Goal: Task Accomplishment & Management: Manage account settings

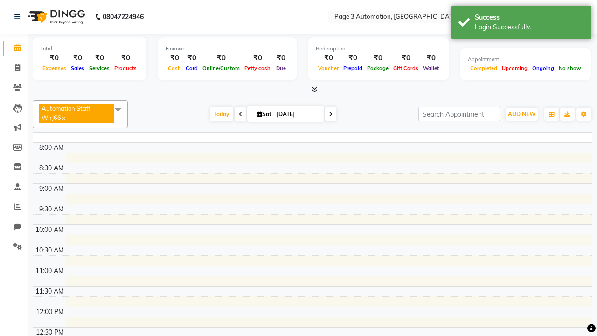
select select "en"
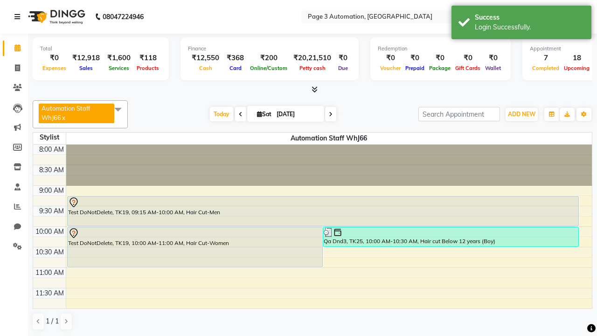
click at [19, 17] on icon at bounding box center [17, 17] width 6 height 7
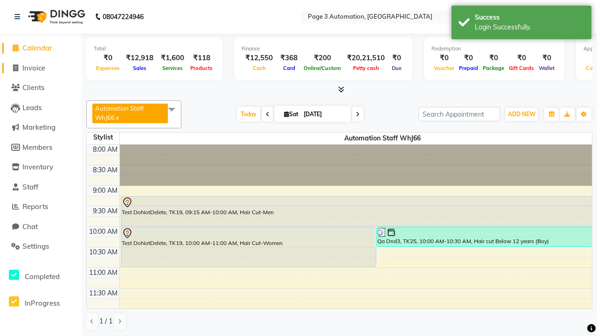
click at [41, 68] on span "Invoice" at bounding box center [33, 67] width 23 height 9
select select "2774"
select select "service"
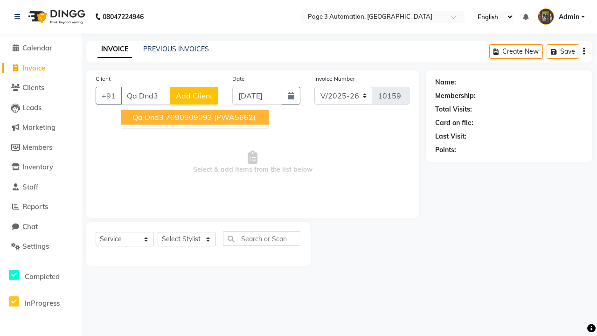
click at [196, 117] on ngb-highlight "7090909093" at bounding box center [189, 116] width 47 height 9
type input "7090909093"
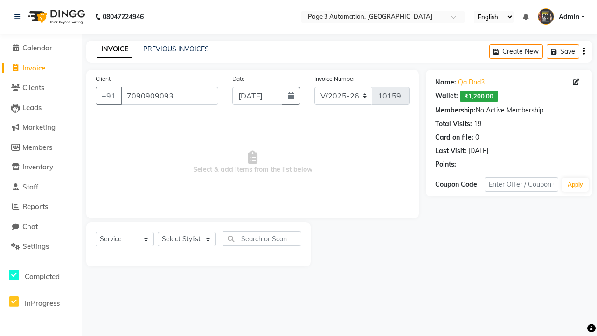
select select "71572"
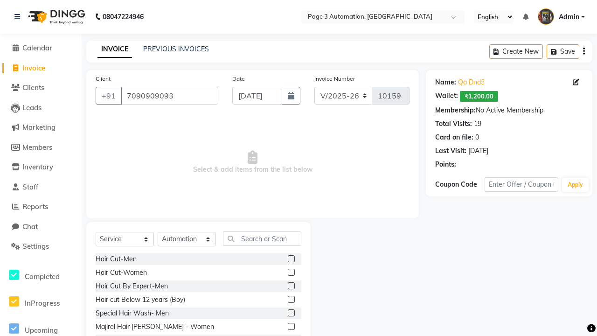
click at [291, 300] on label at bounding box center [291, 299] width 7 height 7
click at [291, 300] on input "checkbox" at bounding box center [291, 300] width 6 height 6
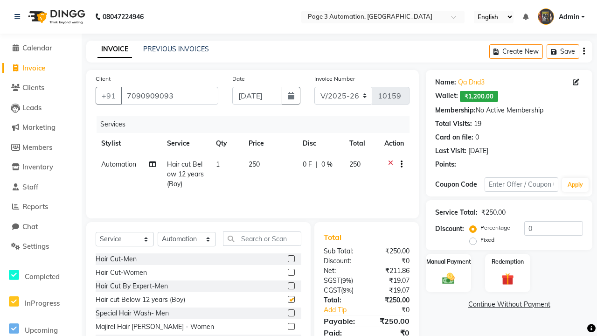
checkbox input "false"
click at [448, 261] on label "Manual Payment" at bounding box center [449, 261] width 47 height 9
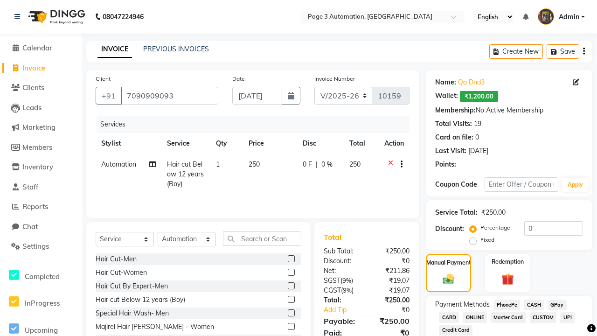
click at [475, 317] on span "ONLINE" at bounding box center [475, 317] width 24 height 11
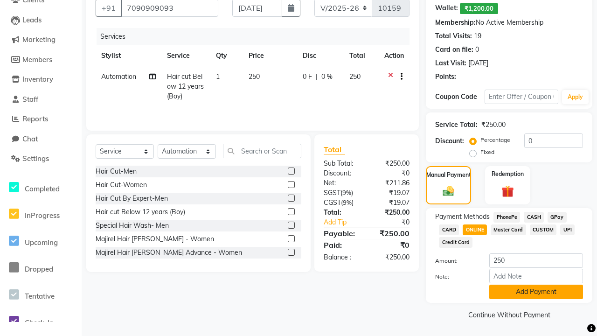
click at [536, 292] on button "Add Payment" at bounding box center [536, 292] width 94 height 14
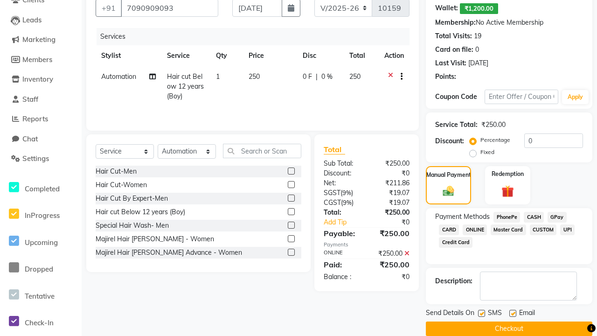
click at [482, 313] on label at bounding box center [481, 313] width 7 height 7
click at [482, 313] on input "checkbox" at bounding box center [481, 314] width 6 height 6
checkbox input "false"
click at [513, 313] on label at bounding box center [513, 313] width 7 height 7
click at [513, 313] on input "checkbox" at bounding box center [513, 314] width 6 height 6
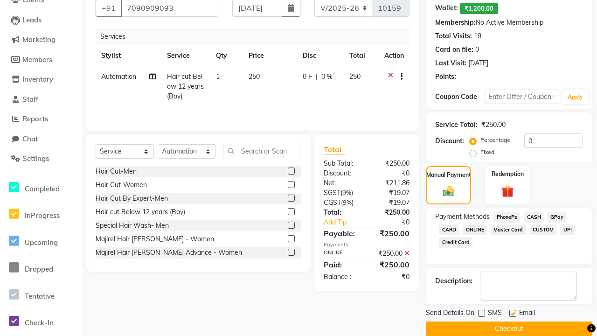
checkbox input "false"
click at [509, 328] on button "Checkout" at bounding box center [509, 328] width 167 height 14
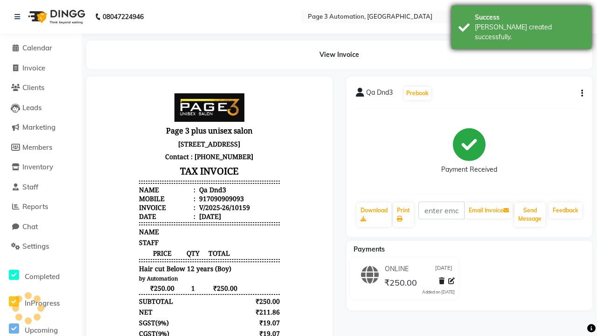
click at [522, 24] on div "[PERSON_NAME] created successfully." at bounding box center [530, 32] width 110 height 20
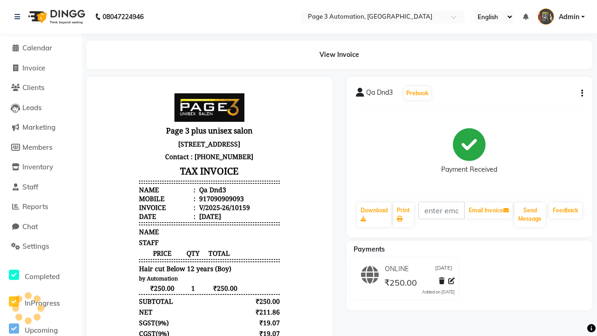
click at [580, 93] on button "button" at bounding box center [581, 94] width 6 height 10
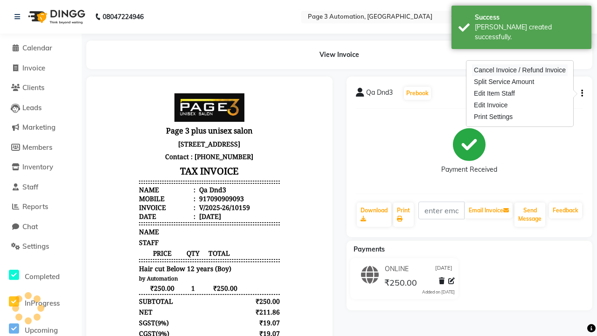
click at [520, 70] on div "Cancel Invoice / Refund Invoice" at bounding box center [520, 70] width 96 height 12
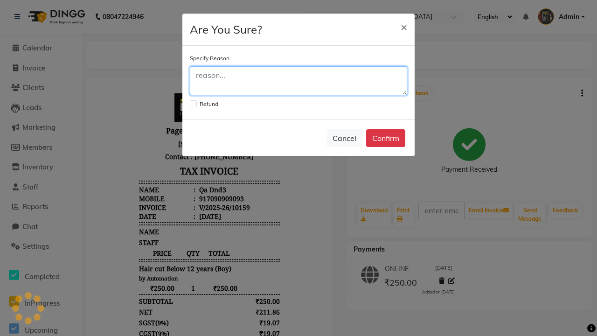
click at [299, 81] on textarea at bounding box center [298, 80] width 217 height 29
type textarea "Testing"
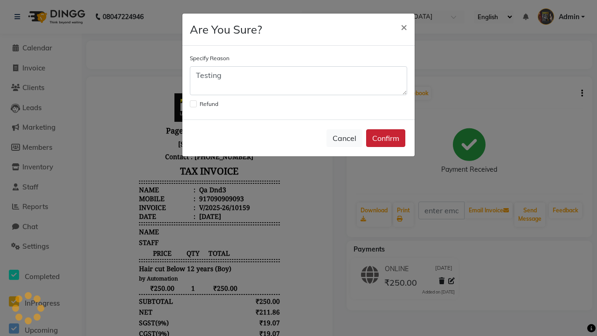
click at [386, 138] on button "Confirm" at bounding box center [385, 138] width 39 height 18
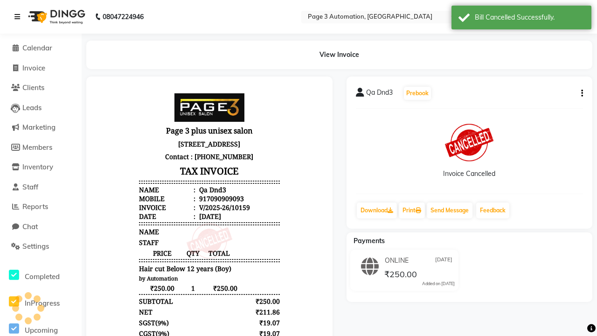
click at [522, 19] on div "Bill Cancelled Successfully." at bounding box center [530, 18] width 110 height 10
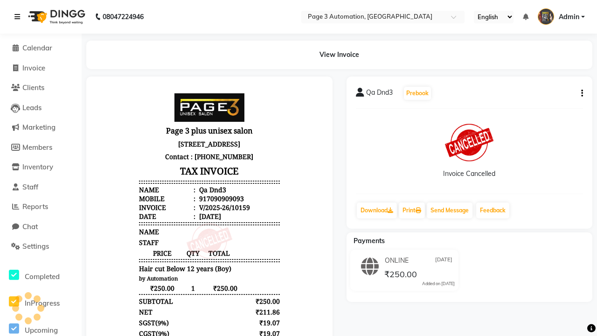
click at [19, 17] on icon at bounding box center [17, 17] width 6 height 7
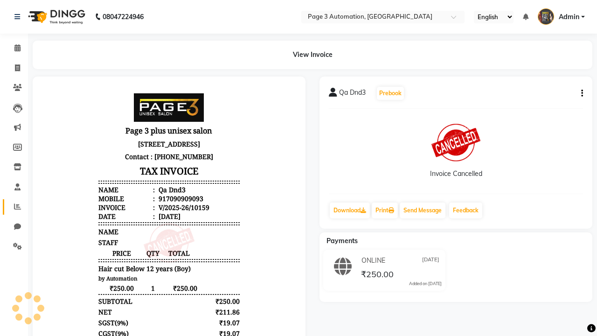
click at [14, 207] on icon at bounding box center [17, 206] width 7 height 7
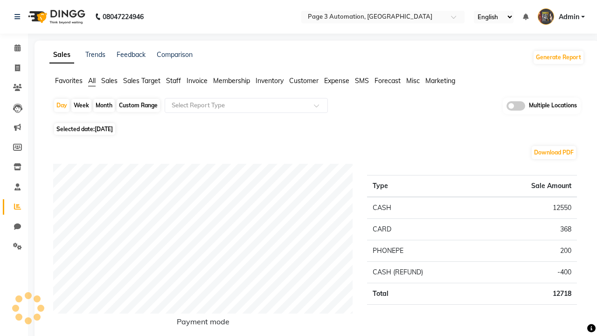
type input "Cancel Invoice Report"
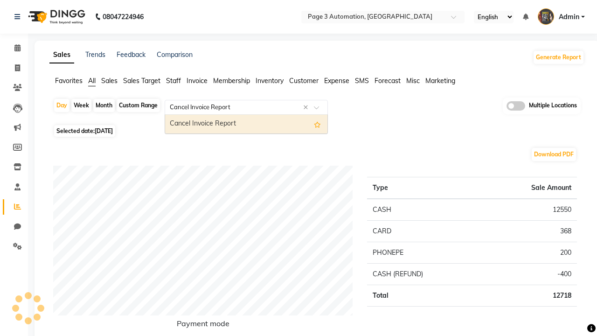
click at [246, 124] on div "Cancel Invoice Report" at bounding box center [246, 124] width 162 height 19
select select "full_report"
select select "csv"
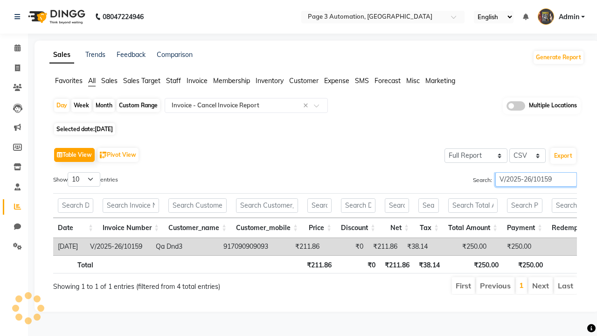
type input "V/2025-26/10159"
click at [561, 17] on span "Admin" at bounding box center [569, 17] width 21 height 10
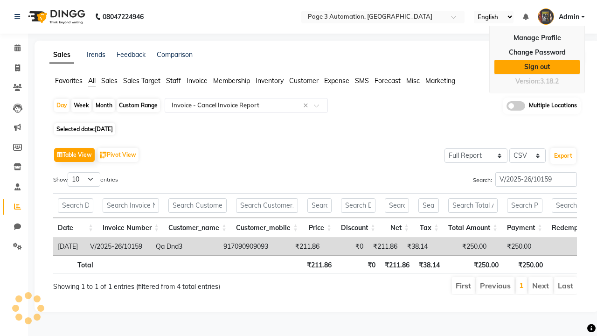
click at [537, 67] on link "Sign out" at bounding box center [537, 67] width 85 height 14
